Goal: Check status: Check status

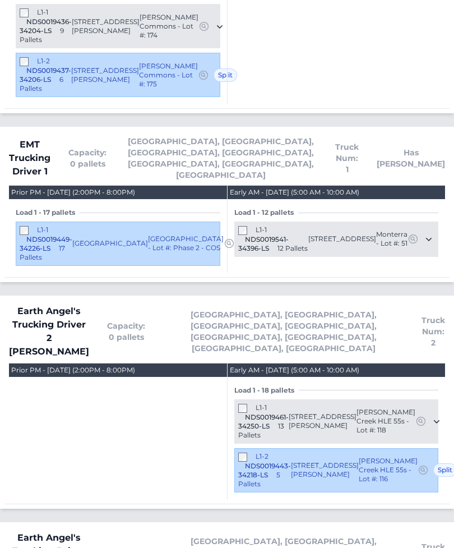
scroll to position [1101, 0]
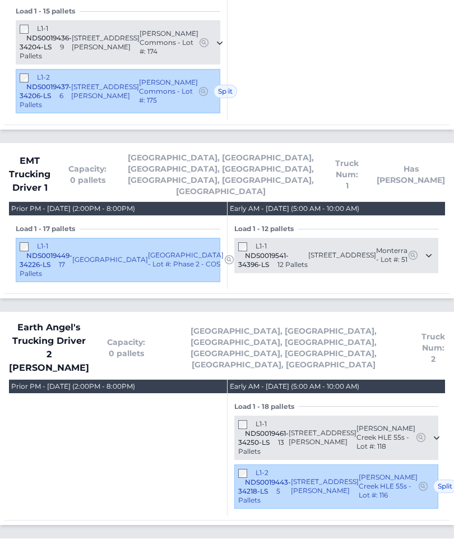
click at [241, 465] on div "L1-2 NDS0019443-34218-LS 5 Pallets 142 Way Cross Lane Troutman, NC 28166 Calvin…" at bounding box center [336, 487] width 204 height 44
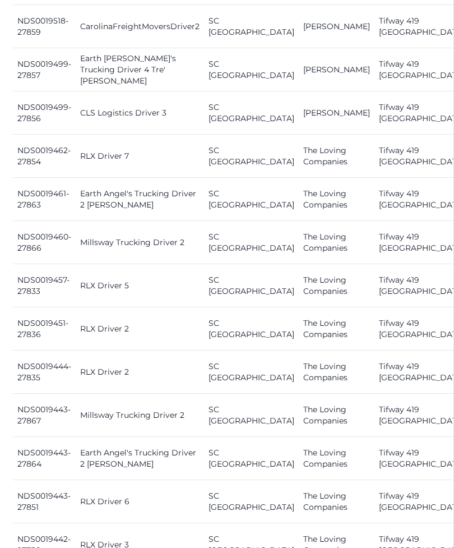
scroll to position [1090, 1]
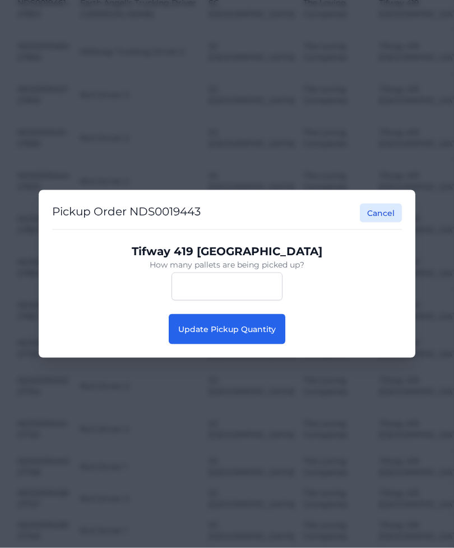
scroll to position [1091, 1]
click at [259, 334] on span "Update Pickup Quantity" at bounding box center [227, 329] width 98 height 10
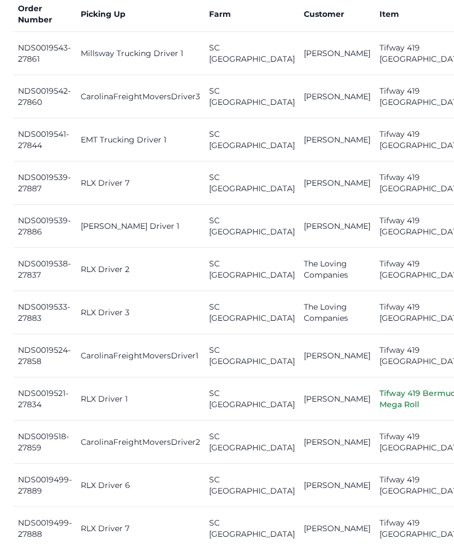
scroll to position [528, 0]
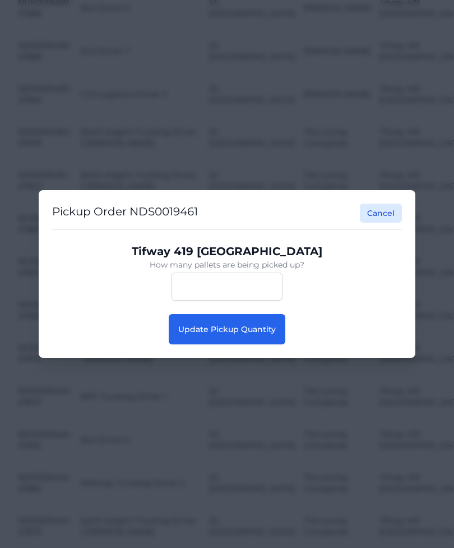
click at [247, 336] on button "Update Pickup Quantity" at bounding box center [227, 329] width 117 height 30
